Goal: Task Accomplishment & Management: Manage account settings

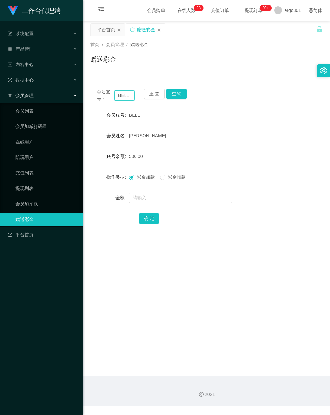
drag, startPoint x: 114, startPoint y: 94, endPoint x: 166, endPoint y: 108, distance: 54.6
click at [157, 99] on div "会员账号： BELL 重 置 查 询" at bounding box center [206, 96] width 232 height 14
paste input "enci"
type input "enci"
drag, startPoint x: 179, startPoint y: 93, endPoint x: 142, endPoint y: 107, distance: 40.4
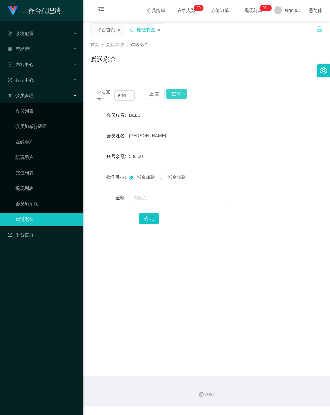
click at [179, 92] on button "查 询" at bounding box center [176, 94] width 21 height 10
drag, startPoint x: 148, startPoint y: 200, endPoint x: 148, endPoint y: 204, distance: 4.5
click at [147, 200] on input "text" at bounding box center [180, 198] width 103 height 10
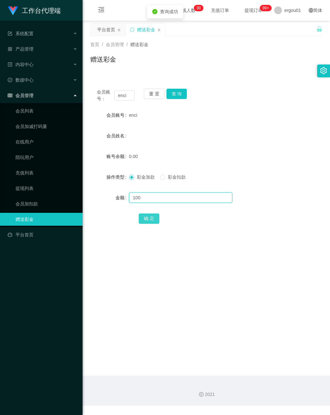
type input "100"
click at [150, 216] on button "确 定" at bounding box center [149, 218] width 21 height 10
click at [33, 44] on div "产品管理" at bounding box center [41, 49] width 83 height 13
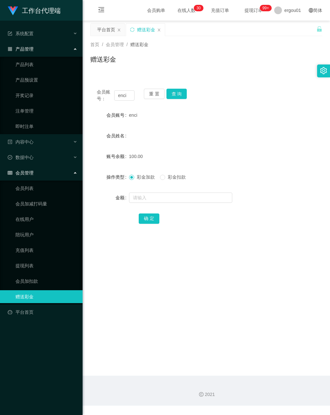
drag, startPoint x: 37, startPoint y: 73, endPoint x: 65, endPoint y: 87, distance: 31.4
click at [37, 74] on link "产品预设置" at bounding box center [46, 80] width 62 height 13
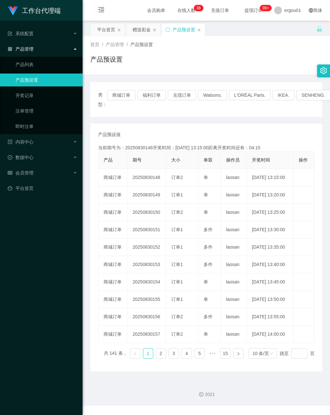
drag, startPoint x: 15, startPoint y: 235, endPoint x: 166, endPoint y: 164, distance: 167.6
click at [14, 235] on div "工作台代理端 系统配置 产品管理 产品列表 产品预设置 开奖记录 注单管理 即时注单 内容中心 数据中心 会员管理 平台首页" at bounding box center [41, 207] width 83 height 415
click at [54, 45] on div "产品管理" at bounding box center [41, 49] width 83 height 13
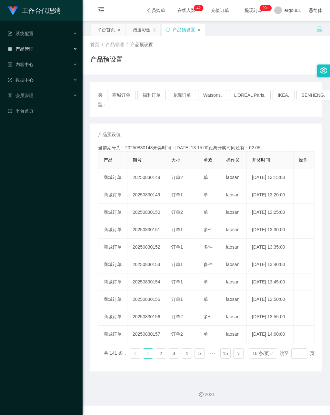
drag, startPoint x: 143, startPoint y: 28, endPoint x: 127, endPoint y: 55, distance: 31.9
click at [143, 28] on div "赠送彩金" at bounding box center [142, 30] width 18 height 12
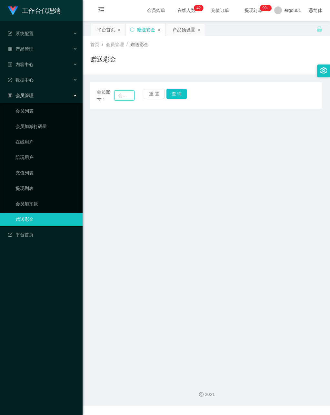
click at [127, 98] on input "text" at bounding box center [124, 95] width 20 height 10
paste input "enci"
type input "enci"
click at [178, 94] on button "查 询" at bounding box center [176, 94] width 21 height 10
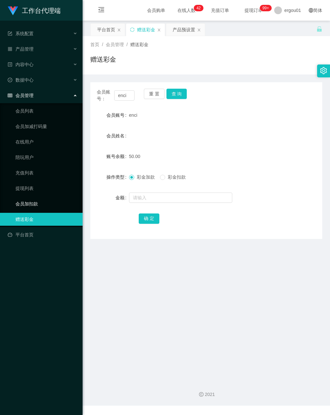
click at [28, 198] on link "会员加扣款" at bounding box center [46, 203] width 62 height 13
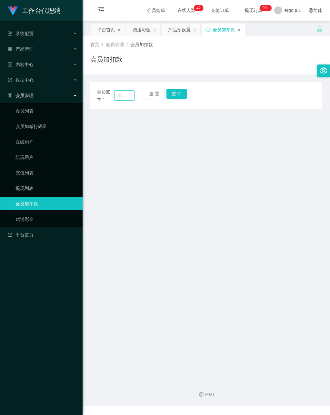
click at [123, 95] on input "text" at bounding box center [124, 95] width 20 height 10
paste input "enci"
type input "enci"
click at [177, 94] on button "查 询" at bounding box center [176, 94] width 21 height 10
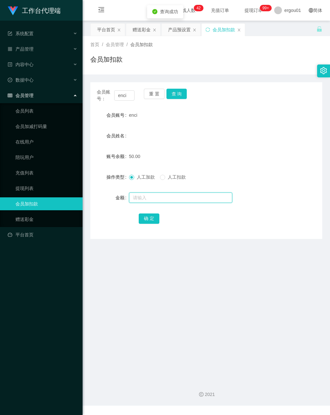
click at [139, 196] on input "text" at bounding box center [180, 198] width 103 height 10
type input "100"
click at [140, 217] on button "确 定" at bounding box center [149, 218] width 21 height 10
drag, startPoint x: 115, startPoint y: 97, endPoint x: 254, endPoint y: 117, distance: 140.7
click at [251, 114] on div "会员账号： enci 重 置 查 询 会员账号 enci 会员姓名 账号余额 150.00 操作类型 人工加款 人工扣款 金额 确 定" at bounding box center [206, 160] width 232 height 157
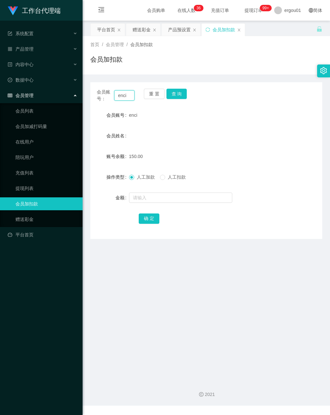
paste input "AF1399"
type input "AF1399"
click at [176, 89] on button "查 询" at bounding box center [176, 94] width 21 height 10
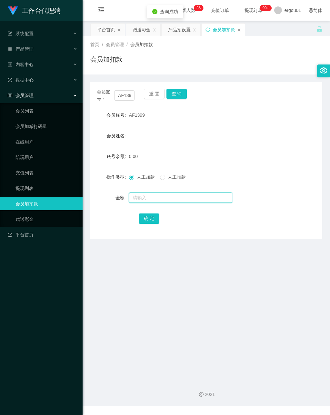
click at [146, 199] on input "text" at bounding box center [180, 198] width 103 height 10
type input "100"
click at [148, 214] on button "确 定" at bounding box center [149, 218] width 21 height 10
click at [181, 28] on div "产品预设置" at bounding box center [179, 30] width 23 height 12
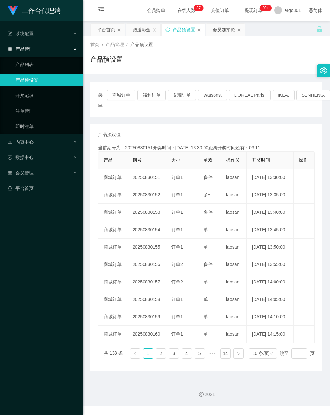
click at [26, 225] on div "工作台代理端 系统配置 产品管理 产品列表 产品预设置 开奖记录 注单管理 即时注单 内容中心 数据中心 会员管理 平台首页" at bounding box center [41, 207] width 83 height 415
click at [27, 170] on span "会员管理" at bounding box center [21, 172] width 26 height 5
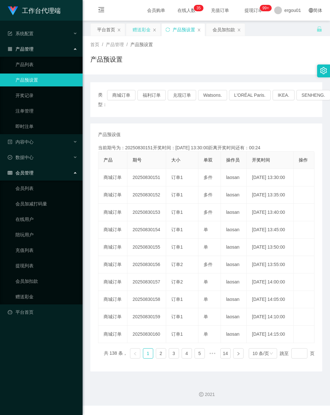
click at [146, 30] on div "赠送彩金" at bounding box center [142, 30] width 18 height 12
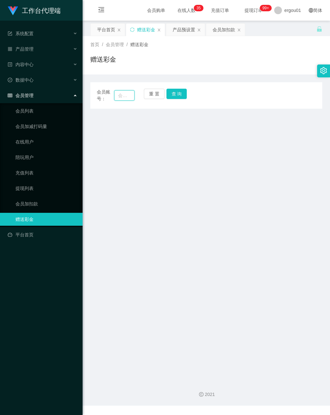
click at [122, 95] on input "text" at bounding box center [124, 95] width 20 height 10
paste input "AF1399"
type input "AF1399"
drag, startPoint x: 179, startPoint y: 93, endPoint x: 185, endPoint y: 96, distance: 6.2
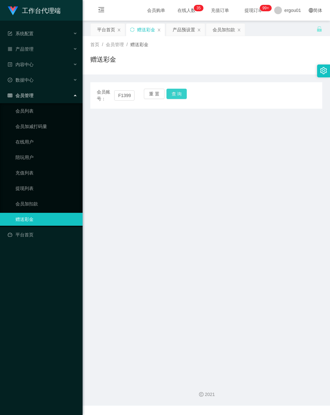
click at [179, 93] on button "查 询" at bounding box center [176, 94] width 21 height 10
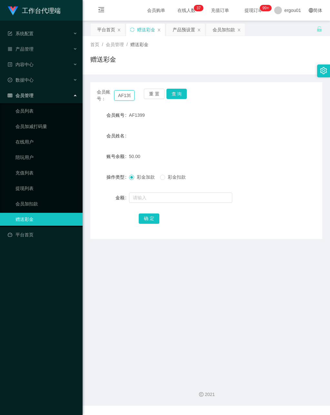
scroll to position [0, 3]
drag, startPoint x: 118, startPoint y: 96, endPoint x: 138, endPoint y: 97, distance: 19.7
click at [138, 97] on div "会员账号： AF1399 重 置 查 询" at bounding box center [206, 96] width 232 height 14
click at [29, 182] on link "提现列表" at bounding box center [46, 188] width 62 height 13
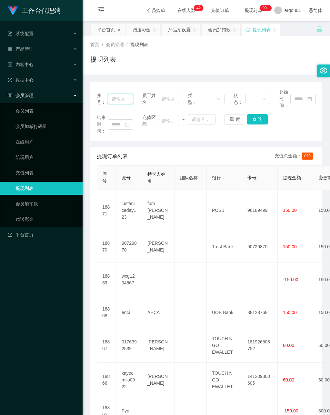
drag, startPoint x: 116, startPoint y: 98, endPoint x: 129, endPoint y: 101, distance: 13.0
click at [116, 98] on input "text" at bounding box center [121, 99] width 26 height 10
paste input "enci"
type input "enci"
click at [260, 120] on button "查 询" at bounding box center [257, 119] width 21 height 10
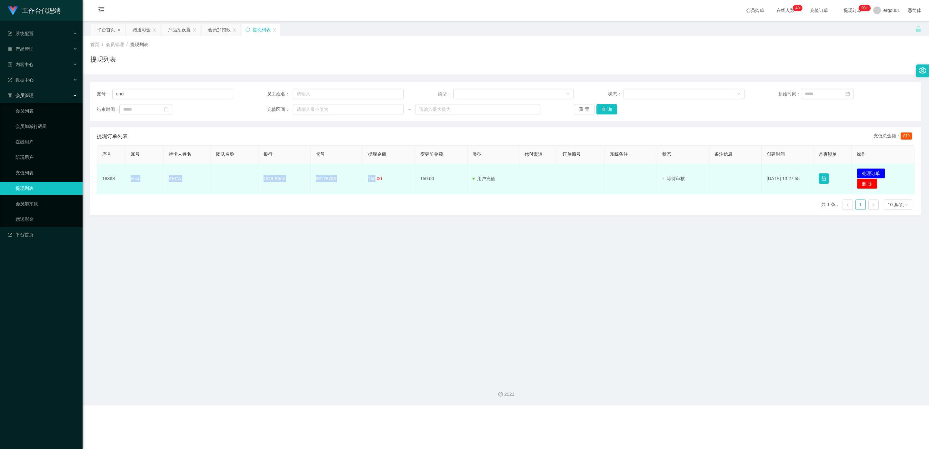
drag, startPoint x: 374, startPoint y: 179, endPoint x: 131, endPoint y: 179, distance: 243.1
click at [131, 179] on tr "18868 enci AECA UOB Bank 88128768 150.00 150.00 用户充值 人工扣款 审核驳回 审核成功 等待审核 2025-0…" at bounding box center [505, 178] width 817 height 31
click at [178, 178] on td "AECA" at bounding box center [186, 178] width 47 height 31
drag, startPoint x: 373, startPoint y: 178, endPoint x: 169, endPoint y: 182, distance: 204.2
click at [167, 182] on tr "18868 enci AECA UOB Bank 88128768 150.00 150.00 用户充值 人工扣款 审核驳回 审核成功 等待审核 2025-0…" at bounding box center [505, 178] width 817 height 31
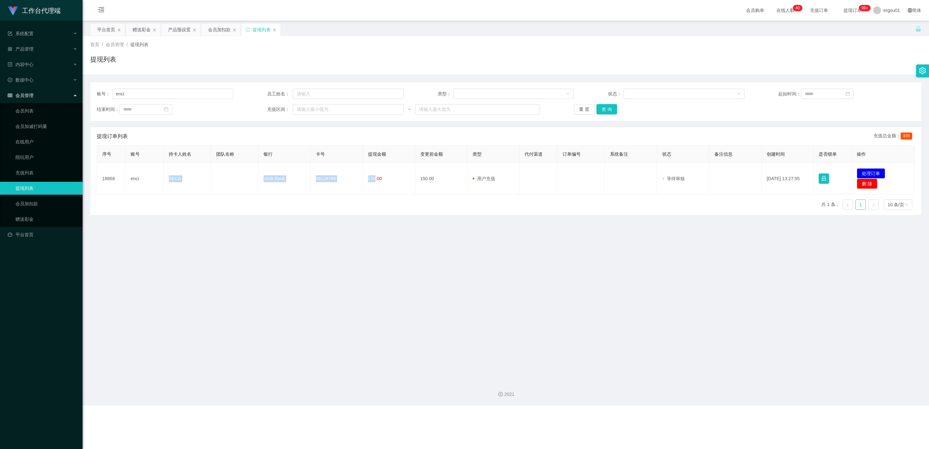
copy tr "AECA UOB Bank 88128768 150"
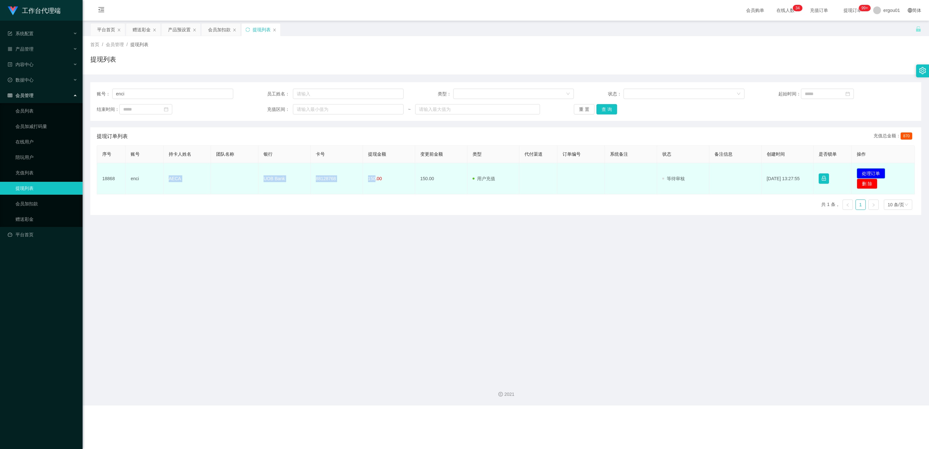
click at [330, 173] on button "处理订单" at bounding box center [870, 173] width 28 height 10
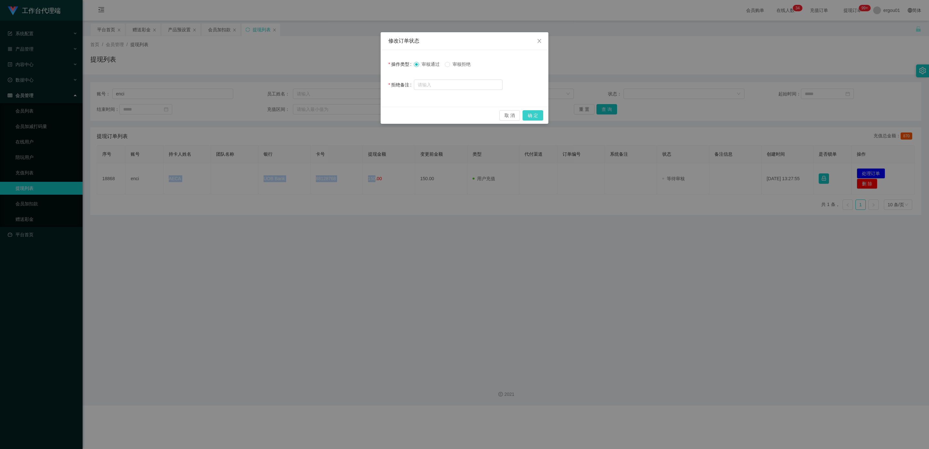
click at [330, 115] on button "确 定" at bounding box center [532, 115] width 21 height 10
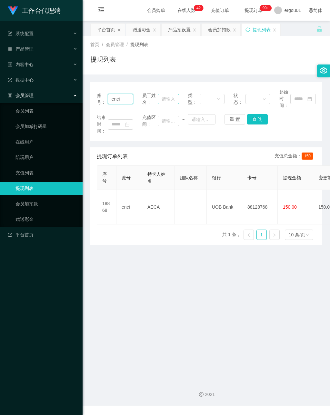
drag, startPoint x: 118, startPoint y: 99, endPoint x: 167, endPoint y: 102, distance: 49.1
click at [167, 101] on div "账号： enci 员工姓名： 类型： 状态： 起始时间：" at bounding box center [206, 99] width 219 height 20
drag, startPoint x: 33, startPoint y: 214, endPoint x: 80, endPoint y: 193, distance: 52.1
click at [32, 214] on link "赠送彩金" at bounding box center [46, 219] width 62 height 13
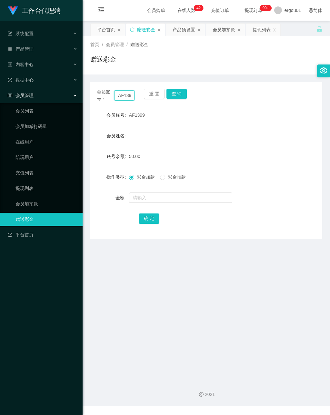
scroll to position [0, 3]
drag, startPoint x: 117, startPoint y: 92, endPoint x: 219, endPoint y: 121, distance: 105.6
click at [219, 121] on div "会员账号： AF1399 重 置 查 询 会员账号 AF1399 会员姓名 账号余额 50.00 操作类型 彩金加款 彩金扣款 金额 确 定" at bounding box center [206, 160] width 232 height 157
click at [177, 93] on button "查 询" at bounding box center [176, 94] width 21 height 10
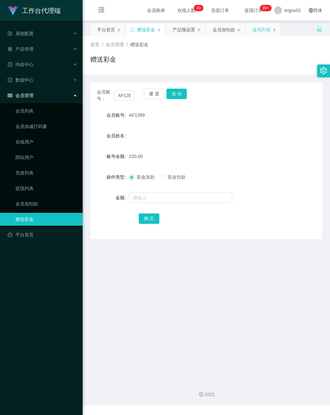
click at [260, 27] on div "提现列表" at bounding box center [261, 30] width 18 height 12
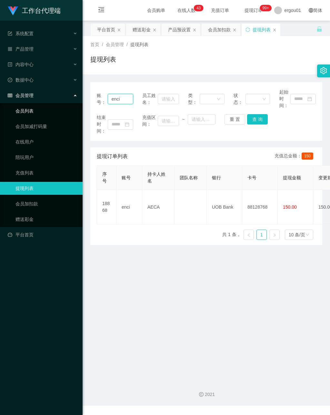
drag, startPoint x: 120, startPoint y: 99, endPoint x: 13, endPoint y: 101, distance: 107.1
click at [14, 99] on section "工作台代理端 系统配置 产品管理 产品列表 产品预设置 开奖记录 注单管理 即时注单 内容中心 数据中心 会员管理 会员列表 会员加减打码量 在线用户 陪玩用…" at bounding box center [165, 203] width 330 height 406
paste input "AF1399"
type input "AF1399"
click at [252, 117] on button "查 询" at bounding box center [257, 119] width 21 height 10
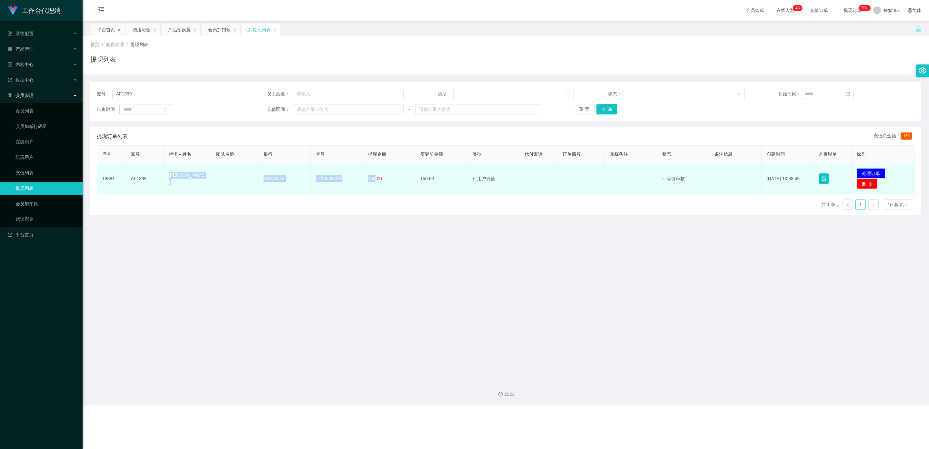
drag, startPoint x: 362, startPoint y: 177, endPoint x: 163, endPoint y: 177, distance: 199.6
click at [163, 177] on tr "18881 AF1399 Lee Poh Sing DBS Bank 1209568450 150.00 150.00 用户充值 人工扣款 审核驳回 审核成功…" at bounding box center [505, 178] width 817 height 31
copy tr "Lee Poh Sing DBS Bank 1209568450 150"
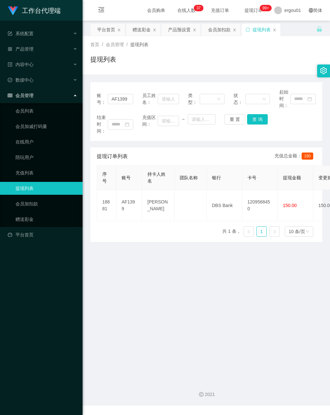
click at [139, 329] on main "关闭左侧 关闭右侧 关闭其它 刷新页面 平台首页 赠送彩金 产品预设置 会员加扣款 提现列表 首页 / 会员管理 / 提现列表 / 提现列表 账号： AF13…" at bounding box center [206, 198] width 247 height 355
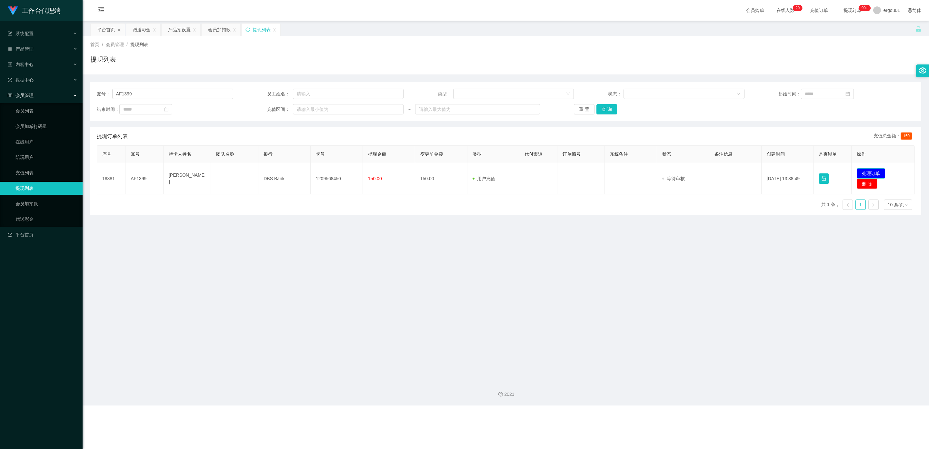
click at [330, 173] on button "处理订单" at bounding box center [870, 173] width 28 height 10
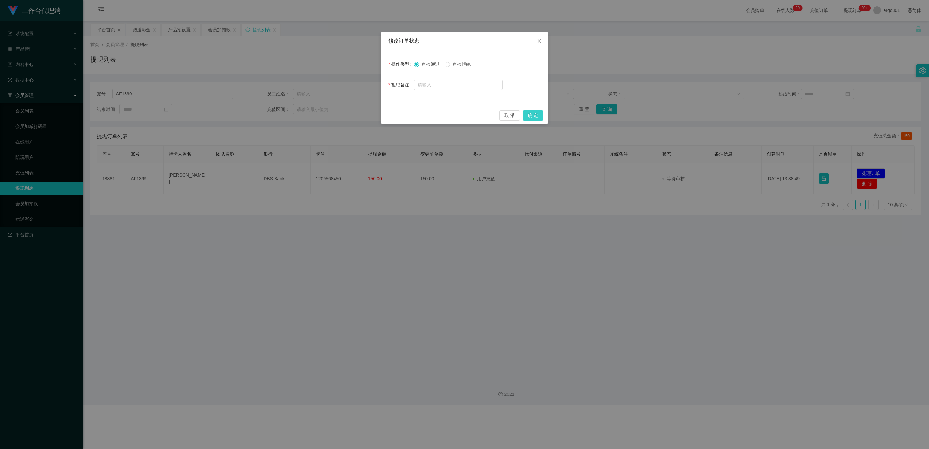
click at [330, 114] on button "确 定" at bounding box center [532, 115] width 21 height 10
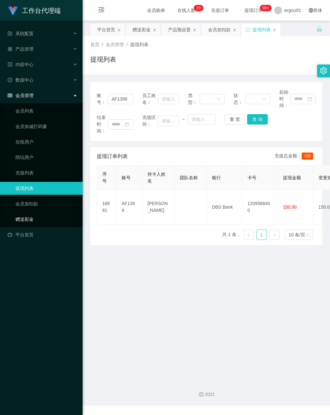
click at [32, 213] on link "赠送彩金" at bounding box center [46, 219] width 62 height 13
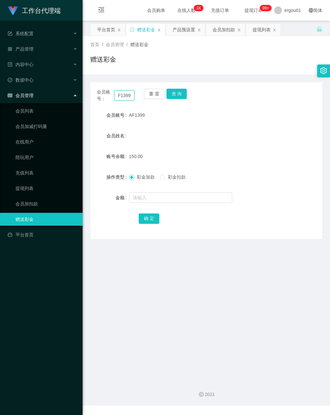
drag, startPoint x: 117, startPoint y: 95, endPoint x: 207, endPoint y: 114, distance: 92.4
click at [207, 114] on div "会员账号： AF1399 重 置 查 询 会员账号 AF1399 会员姓名 账号余额 150.00 操作类型 彩金加款 彩金扣款 金额 确 定" at bounding box center [206, 160] width 232 height 157
paste input "[PERSON_NAME]"
type input "[PERSON_NAME]"
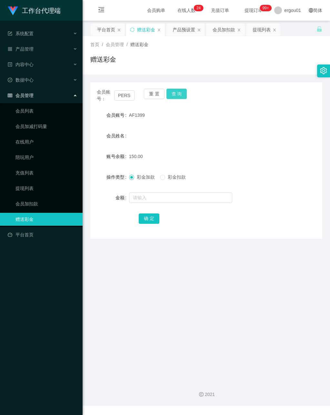
drag, startPoint x: 171, startPoint y: 92, endPoint x: 173, endPoint y: 94, distance: 3.5
click at [172, 92] on button "查 询" at bounding box center [176, 94] width 21 height 10
click at [144, 194] on input "text" at bounding box center [180, 198] width 103 height 10
type input "100"
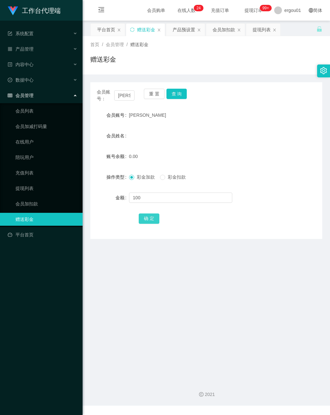
click at [144, 213] on button "确 定" at bounding box center [149, 218] width 21 height 10
drag, startPoint x: 133, startPoint y: 287, endPoint x: 160, endPoint y: 231, distance: 62.9
click at [133, 287] on main "关闭左侧 关闭右侧 关闭其它 刷新页面 平台首页 赠送彩金 产品预设置 会员加扣款 提现列表 首页 / 会员管理 / 赠送彩金 / 赠送彩金 会员账号： Ha…" at bounding box center [206, 198] width 247 height 355
click at [185, 29] on div "产品预设置" at bounding box center [184, 30] width 23 height 12
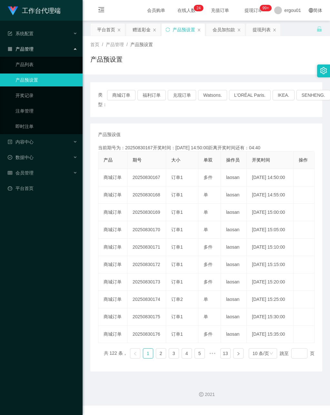
click at [138, 22] on main "关闭左侧 关闭右侧 关闭其它 刷新页面 平台首页 赠送彩金 产品预设置 会员加扣款 提现列表 首页 / 产品管理 / 产品预设置 / 产品预设置 类型： 商城…" at bounding box center [206, 198] width 247 height 355
click at [144, 29] on div "赠送彩金" at bounding box center [142, 30] width 18 height 12
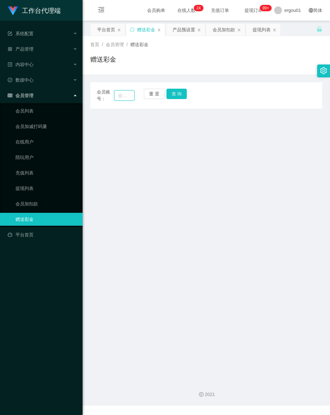
click at [127, 95] on input "text" at bounding box center [124, 95] width 20 height 10
paste input "[PERSON_NAME]"
type input "[PERSON_NAME]"
drag, startPoint x: 174, startPoint y: 91, endPoint x: 178, endPoint y: 91, distance: 3.9
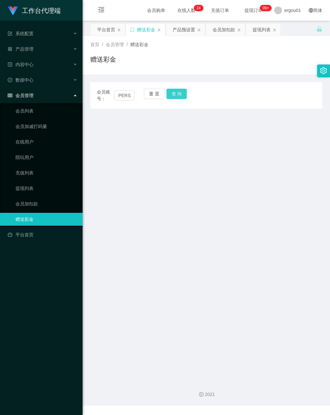
click at [174, 91] on button "查 询" at bounding box center [176, 94] width 21 height 10
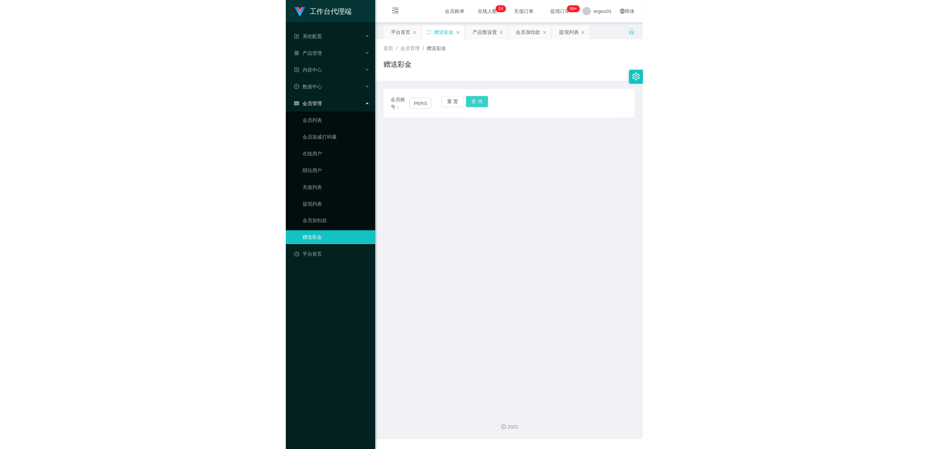
scroll to position [0, 0]
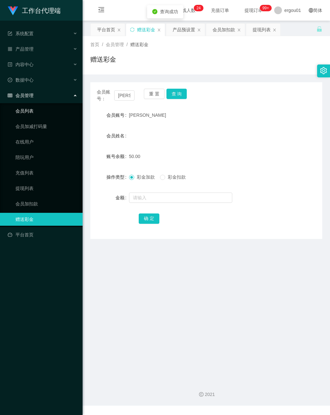
click at [30, 104] on link "会员列表" at bounding box center [46, 110] width 62 height 13
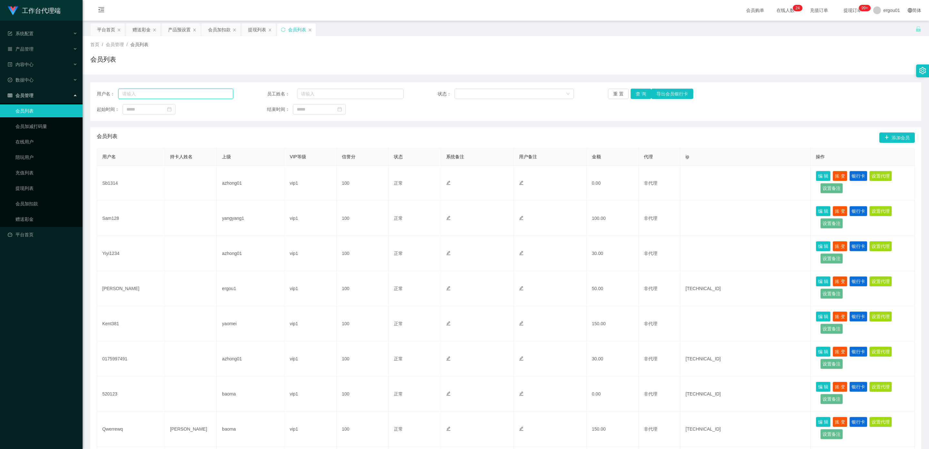
click at [185, 91] on input "text" at bounding box center [175, 94] width 115 height 10
paste input "[PERSON_NAME]"
type input "[PERSON_NAME]"
click at [330, 94] on button "查 询" at bounding box center [640, 94] width 21 height 10
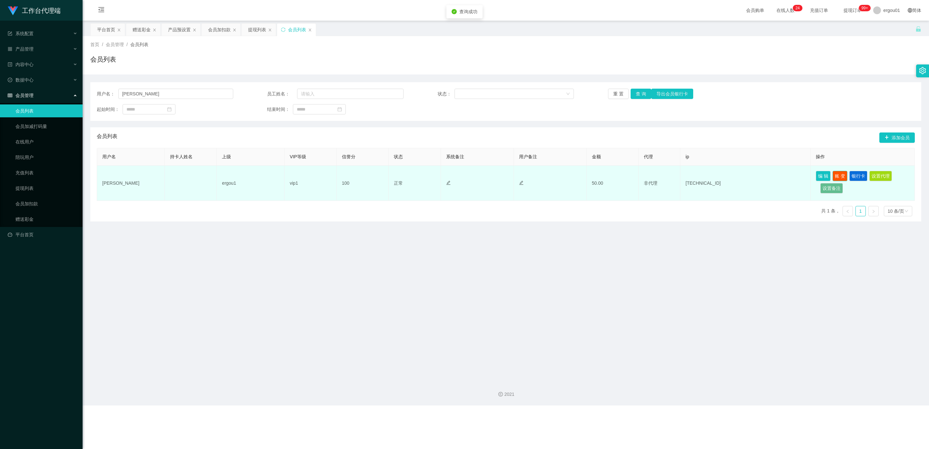
click at [330, 175] on button "账 变" at bounding box center [839, 176] width 15 height 10
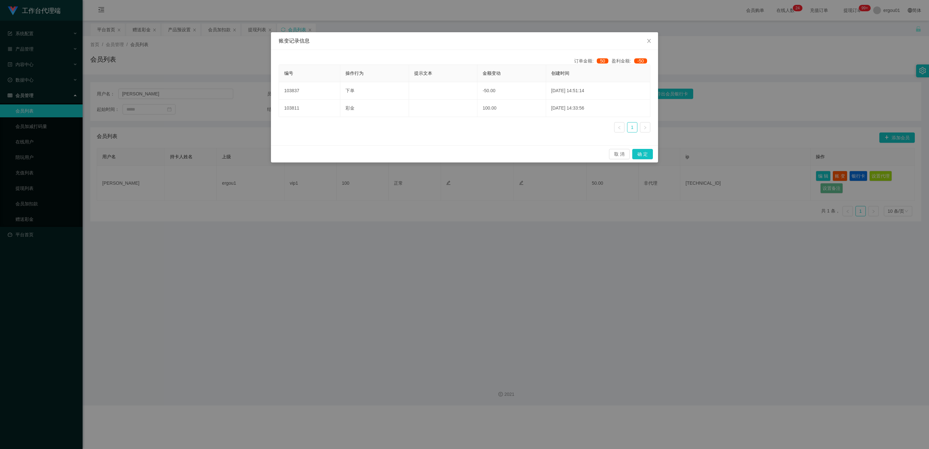
click at [330, 80] on div "账变记录信息 订单金额: 50 盈利金额: -50 编号 操作行为 提示文本 金额变动 创建时间 103837 下单 -50.00 2025-08-30 14…" at bounding box center [464, 224] width 929 height 449
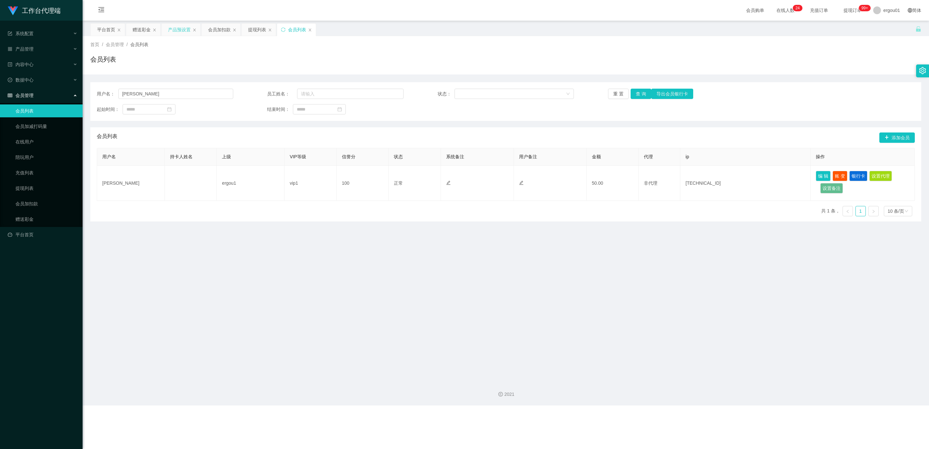
click at [180, 29] on div "产品预设置" at bounding box center [179, 30] width 23 height 12
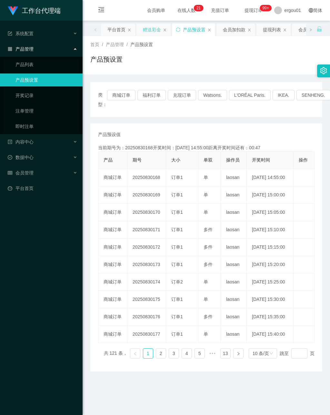
click at [156, 29] on div "赠送彩金" at bounding box center [152, 30] width 18 height 12
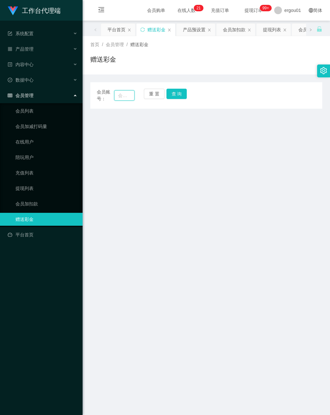
drag, startPoint x: 122, startPoint y: 95, endPoint x: 127, endPoint y: 95, distance: 4.8
click at [122, 95] on input "text" at bounding box center [124, 95] width 20 height 10
click at [127, 94] on input "text" at bounding box center [124, 95] width 20 height 10
paste input "[PERSON_NAME]"
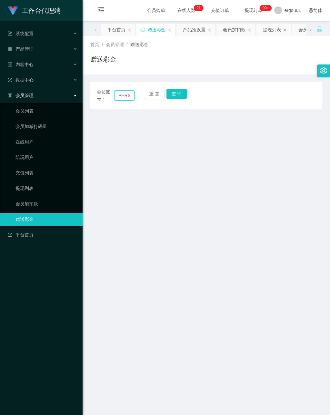
type input "[PERSON_NAME]"
click at [176, 94] on button "查 询" at bounding box center [176, 94] width 21 height 10
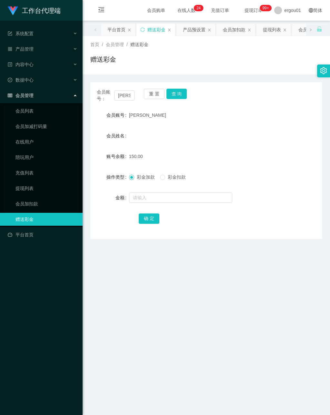
drag, startPoint x: 142, startPoint y: 332, endPoint x: 229, endPoint y: 155, distance: 197.9
click at [142, 324] on main "关闭左侧 关闭右侧 关闭其它 刷新页面 平台首页 赠送彩金 产品预设置 会员加扣款 提现列表 会员列表 首页 / 会员管理 / 赠送彩金 / 赠送彩金 会员账…" at bounding box center [206, 215] width 247 height 389
click at [273, 28] on div "提现列表" at bounding box center [272, 30] width 18 height 12
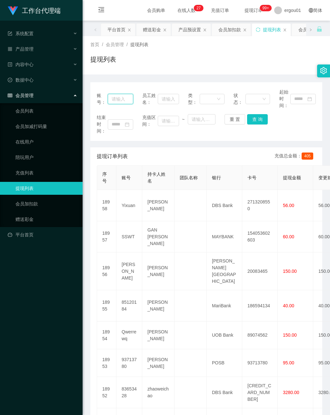
click at [120, 101] on input "text" at bounding box center [121, 99] width 26 height 10
paste input "[PERSON_NAME]"
type input "[PERSON_NAME]"
drag, startPoint x: 259, startPoint y: 118, endPoint x: 304, endPoint y: 7, distance: 120.2
click at [257, 118] on button "查 询" at bounding box center [257, 119] width 21 height 10
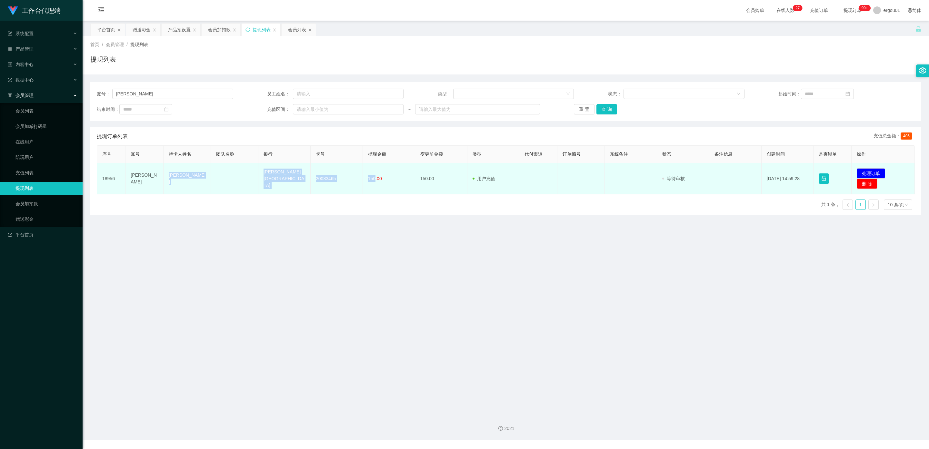
drag, startPoint x: 373, startPoint y: 179, endPoint x: 168, endPoint y: 179, distance: 204.4
click at [168, 179] on tr "18956 [PERSON_NAME] Singapore 20083465 150.00 150.00 用户充值 人工扣款 审核驳回 审核成功 等待审核 […" at bounding box center [505, 178] width 817 height 31
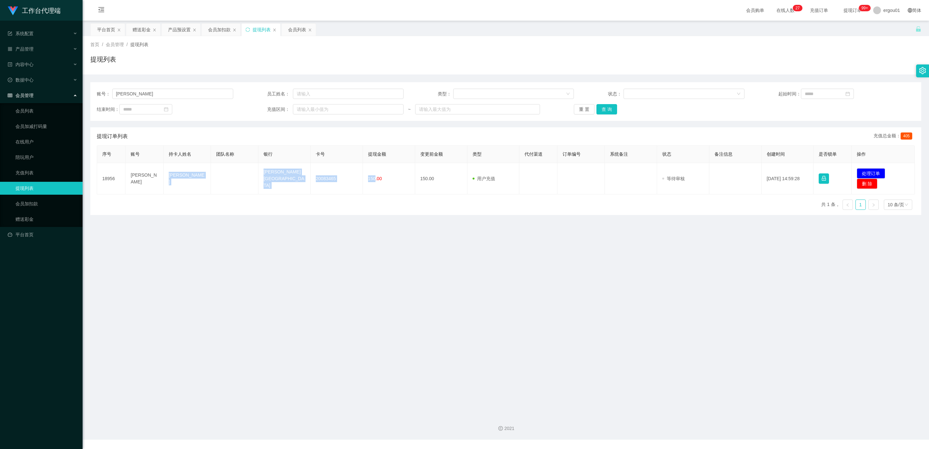
copy tr "[PERSON_NAME] LOW [PERSON_NAME] Singapore 20083465 150"
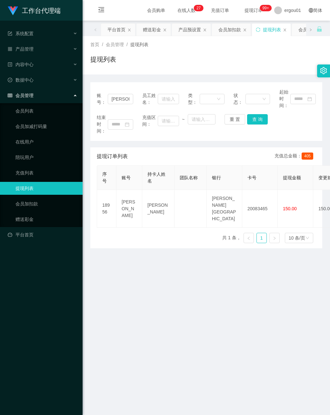
drag, startPoint x: 126, startPoint y: 262, endPoint x: 223, endPoint y: 147, distance: 150.6
click at [127, 262] on main "关闭左侧 关闭右侧 关闭其它 刷新页面 平台首页 赠送彩金 产品预设置 会员加扣款 提现列表 会员列表 首页 / 会员管理 / 提现列表 / 提现列表 账号：…" at bounding box center [206, 215] width 247 height 389
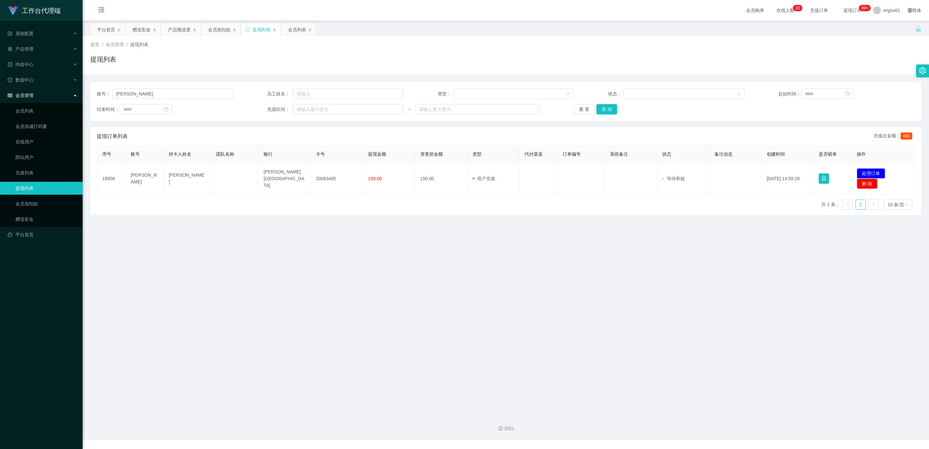
click at [39, 182] on link "提现列表" at bounding box center [46, 188] width 62 height 13
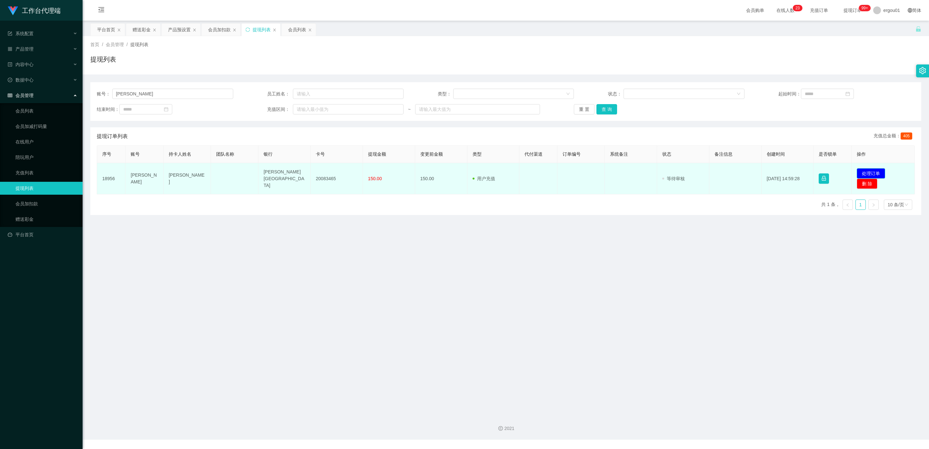
click at [864, 173] on button "处理订单" at bounding box center [870, 173] width 28 height 10
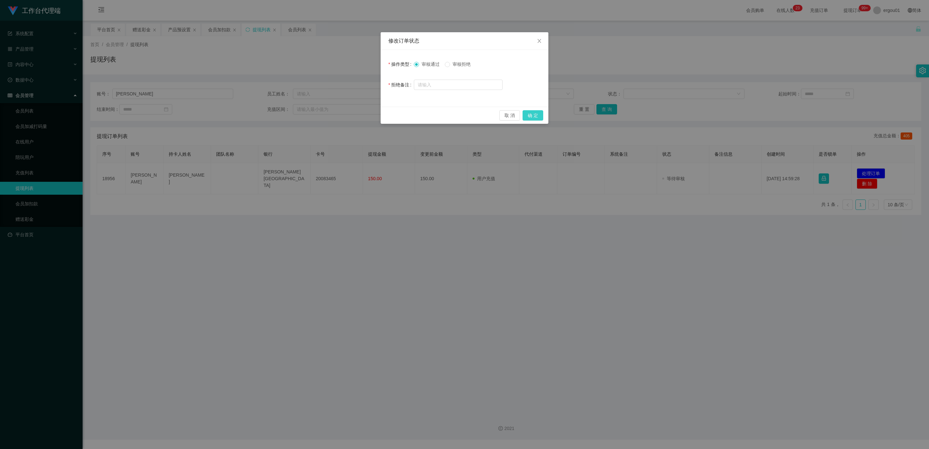
click at [532, 115] on button "确 定" at bounding box center [532, 115] width 21 height 10
